Goal: Information Seeking & Learning: Learn about a topic

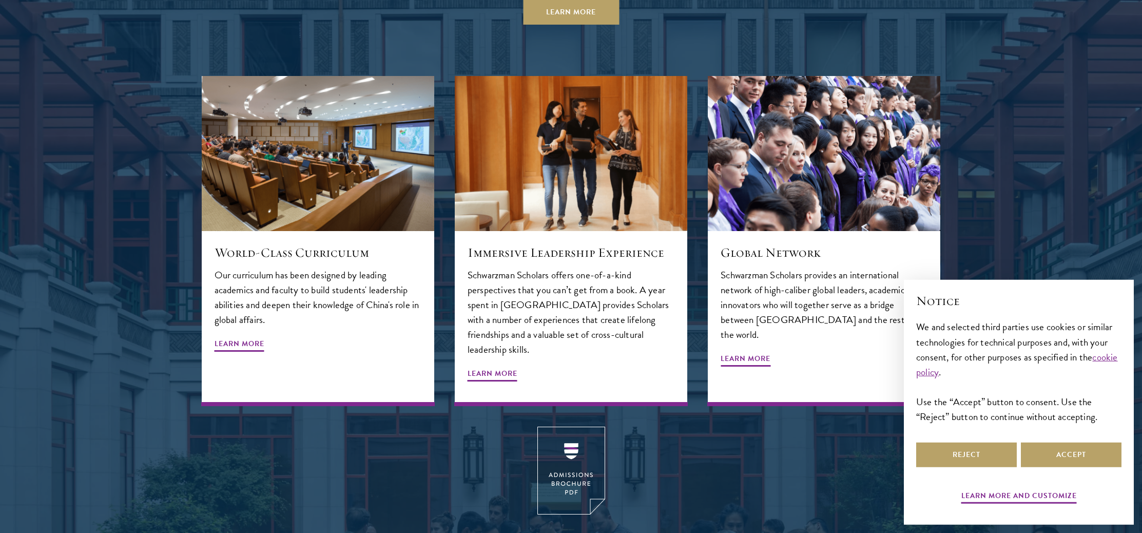
scroll to position [1192, 0]
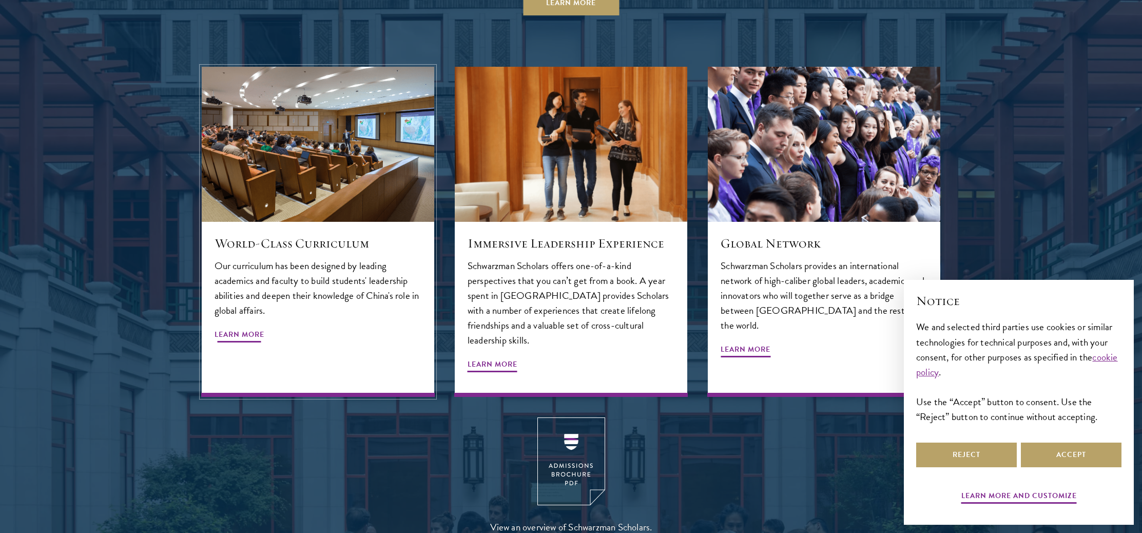
click at [341, 258] on p "Our curriculum has been designed by leading academics and faculty to build stud…" at bounding box center [318, 288] width 207 height 60
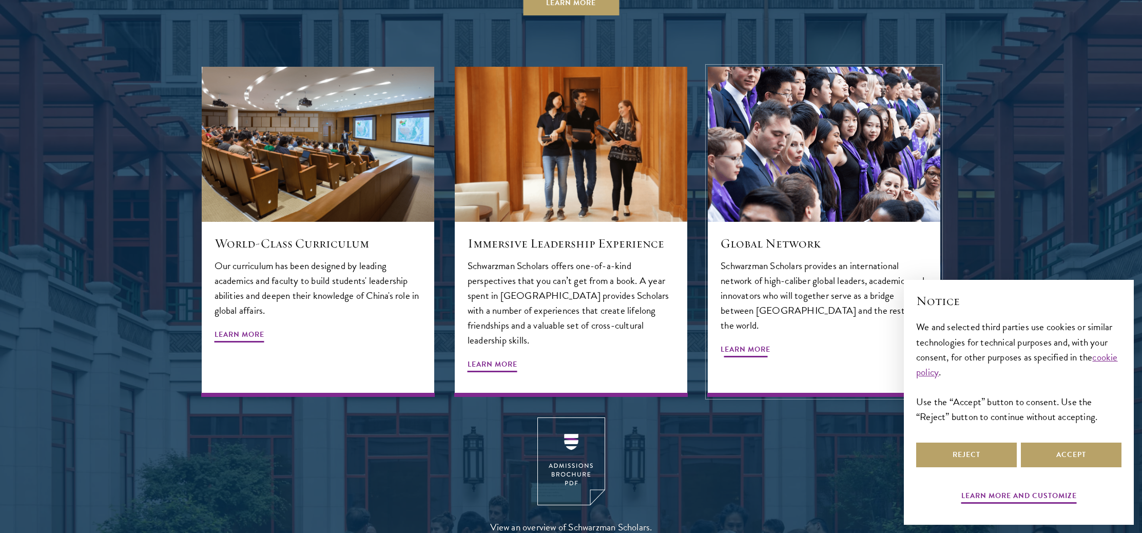
click at [741, 235] on h5 "Global Network" at bounding box center [824, 243] width 207 height 17
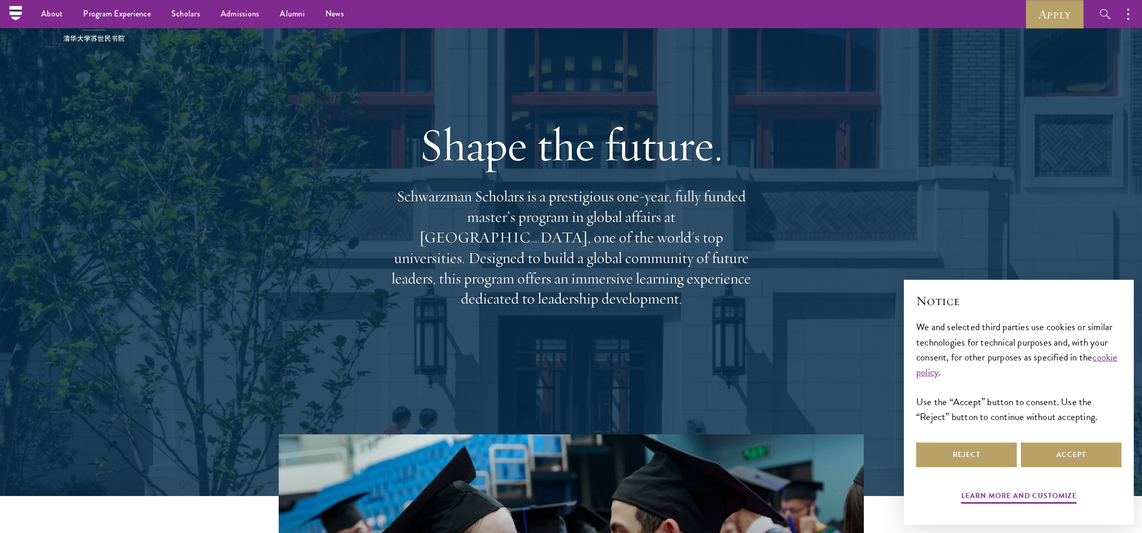
scroll to position [0, 0]
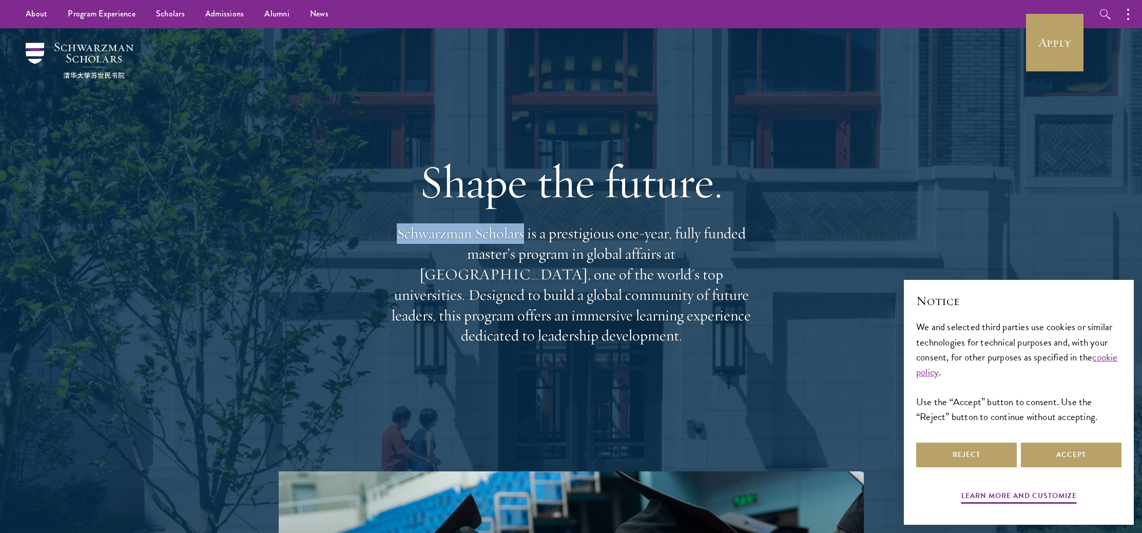
drag, startPoint x: 397, startPoint y: 247, endPoint x: 521, endPoint y: 246, distance: 124.2
click at [521, 246] on p "Schwarzman Scholars is a prestigious one-year, fully funded master’s program in…" at bounding box center [571, 284] width 370 height 123
copy p "Schwarzman Scholars"
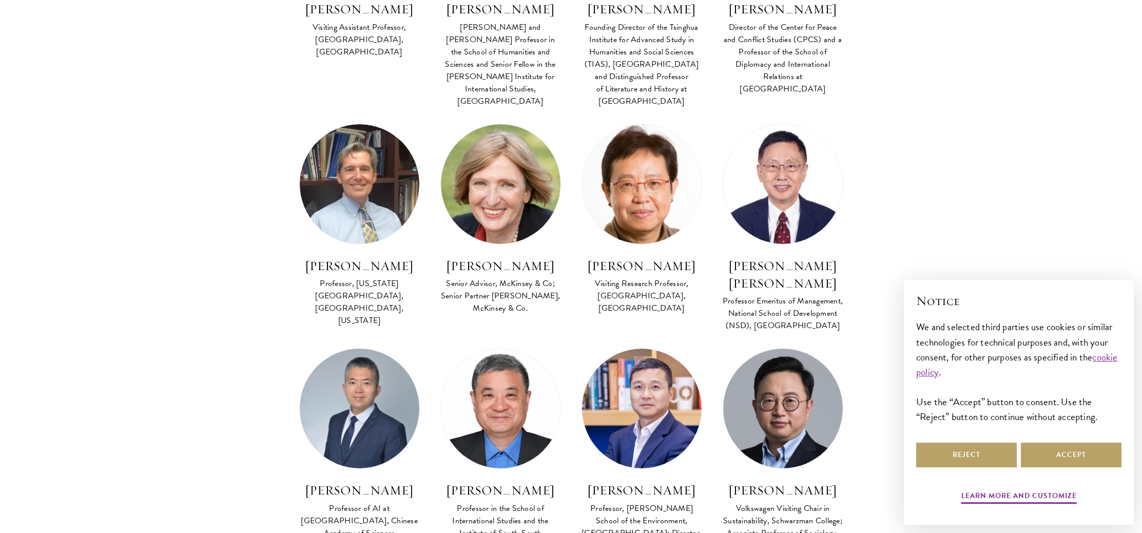
scroll to position [3613, 0]
